Goal: Find specific page/section: Find specific page/section

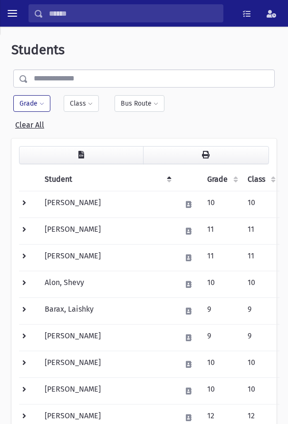
click at [202, 184] on th "Grade" at bounding box center [222, 179] width 40 height 23
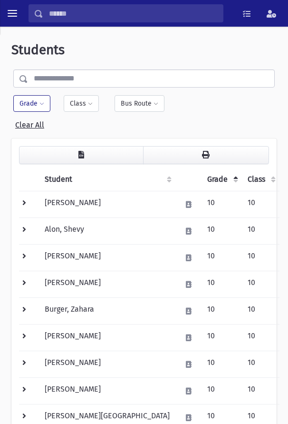
click at [202, 178] on th "Grade" at bounding box center [222, 179] width 40 height 23
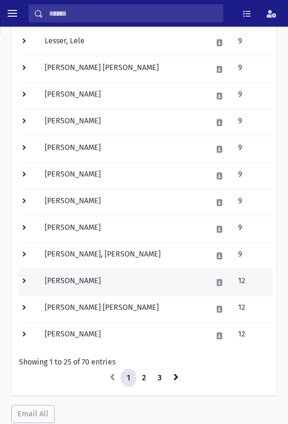
scroll to position [541, 0]
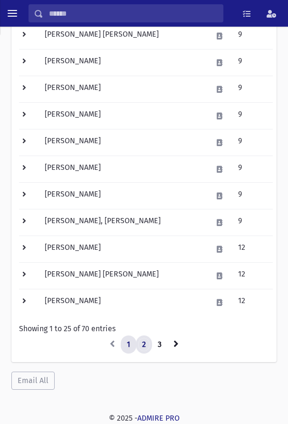
click at [142, 345] on link "2" at bounding box center [144, 344] width 16 height 18
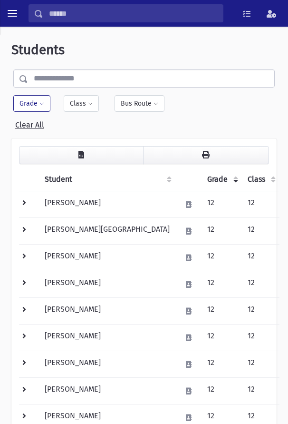
click at [202, 177] on th "Grade" at bounding box center [222, 179] width 40 height 23
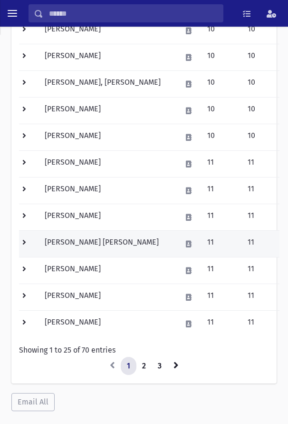
scroll to position [541, 0]
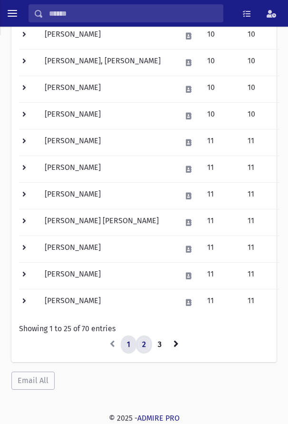
click at [142, 347] on link "2" at bounding box center [144, 344] width 16 height 18
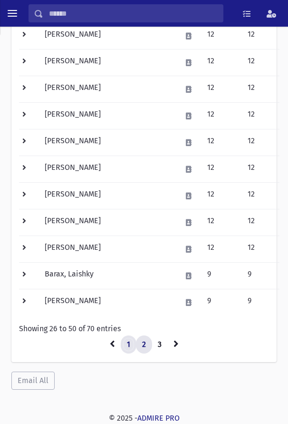
click at [126, 347] on link "1" at bounding box center [129, 344] width 16 height 18
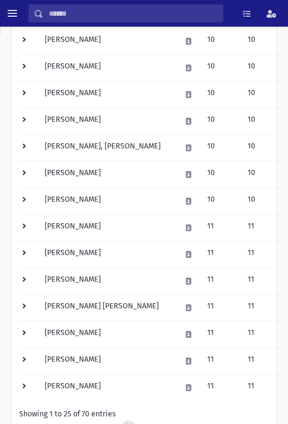
scroll to position [541, 0]
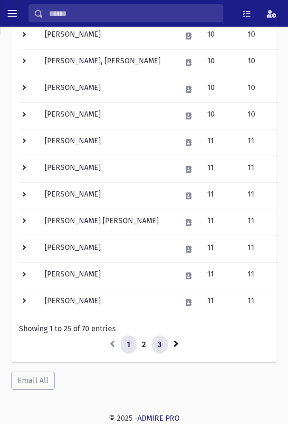
click at [159, 345] on link "3" at bounding box center [160, 344] width 16 height 18
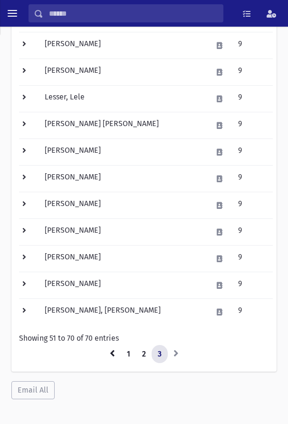
scroll to position [408, 0]
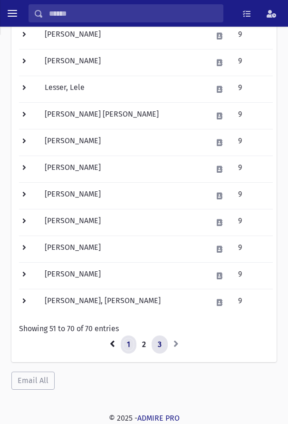
click at [127, 346] on link "1" at bounding box center [129, 344] width 16 height 18
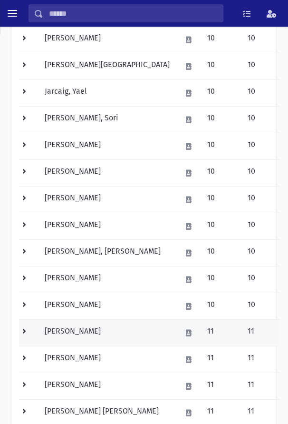
scroll to position [493, 0]
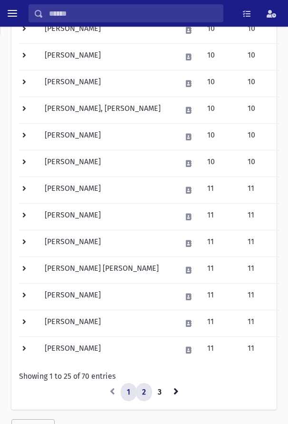
click at [146, 390] on link "2" at bounding box center [144, 392] width 16 height 18
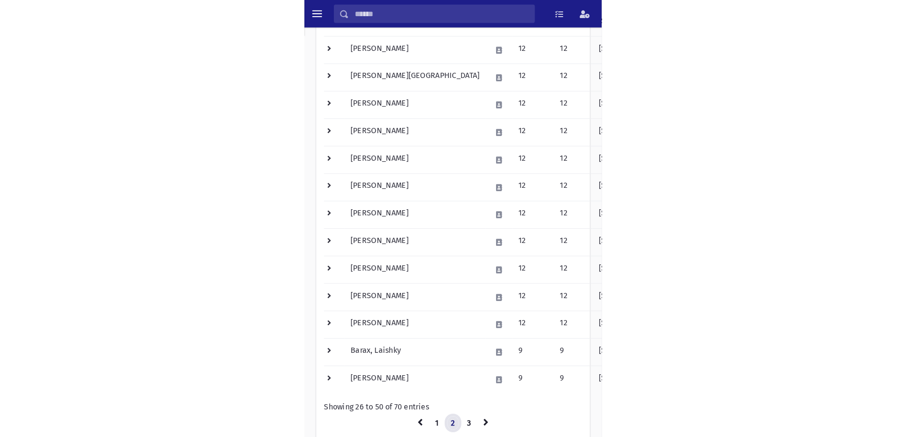
scroll to position [473, 0]
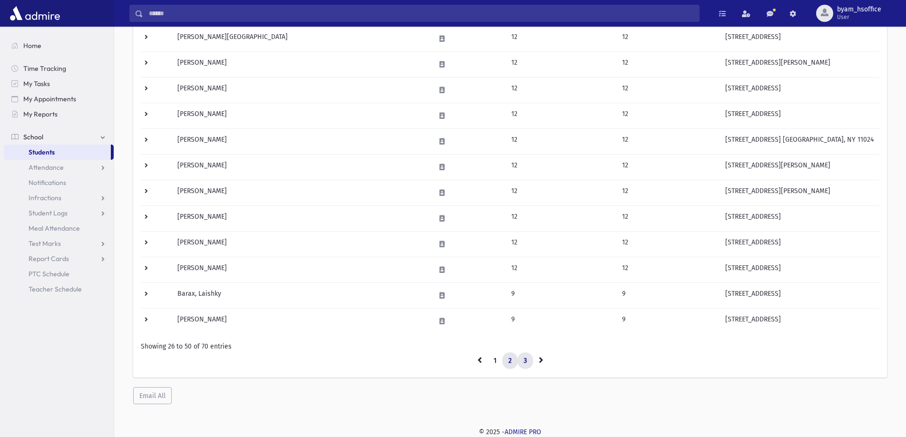
click at [296, 359] on link "3" at bounding box center [525, 360] width 16 height 17
